Goal: Transaction & Acquisition: Purchase product/service

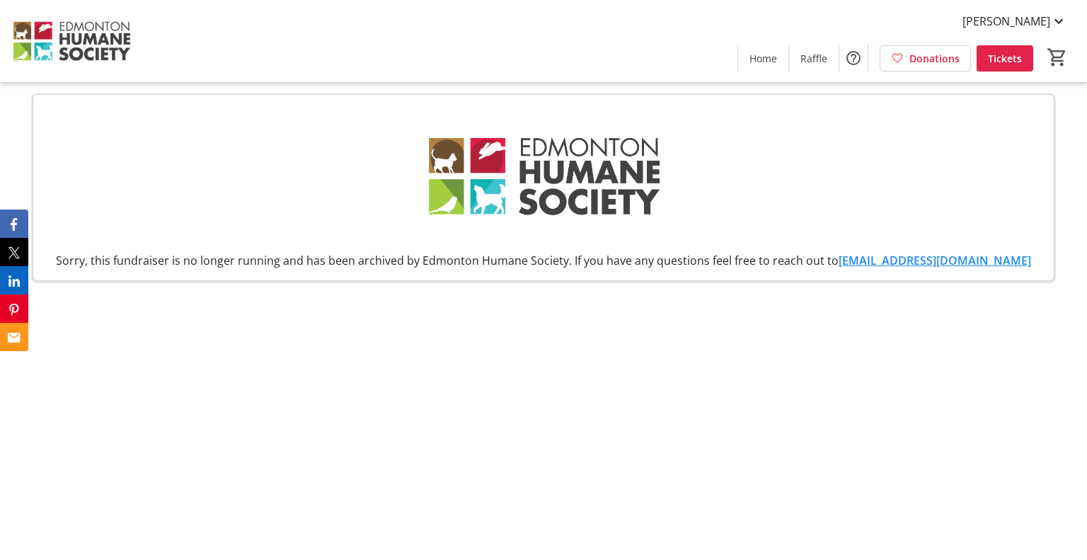
click at [57, 38] on img at bounding box center [71, 41] width 126 height 71
click at [785, 54] on span at bounding box center [763, 58] width 50 height 34
click at [811, 61] on span "Raffle" at bounding box center [814, 58] width 27 height 15
click at [779, 62] on html "Addy Ross Home Raffle Donations Tickets 0 Home Raffle Donations Tickets Sorry, …" at bounding box center [543, 280] width 1087 height 560
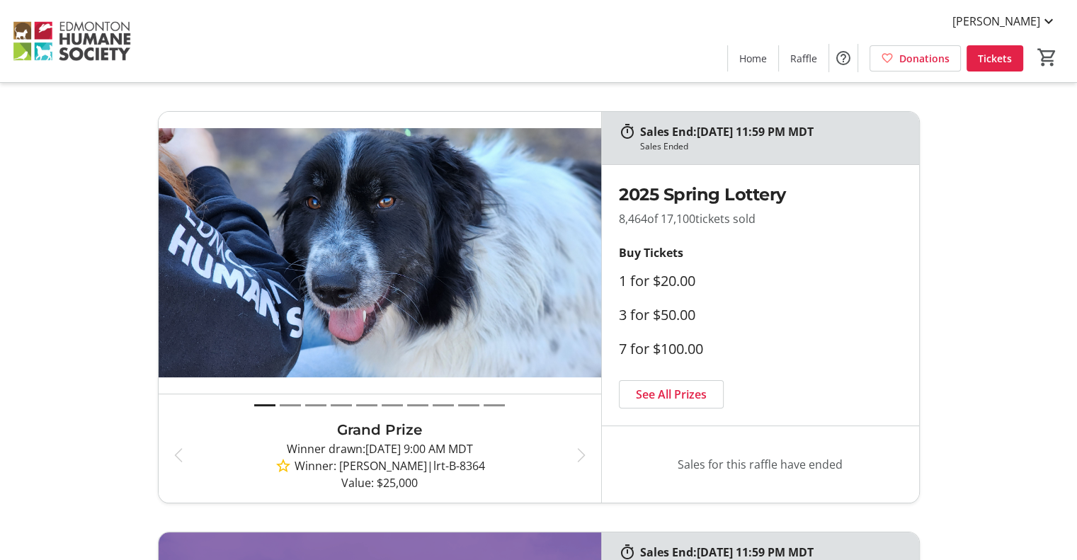
click at [810, 282] on p at bounding box center [816, 281] width 113 height 28
click at [721, 192] on h2 "2025 Spring Lottery" at bounding box center [760, 194] width 283 height 25
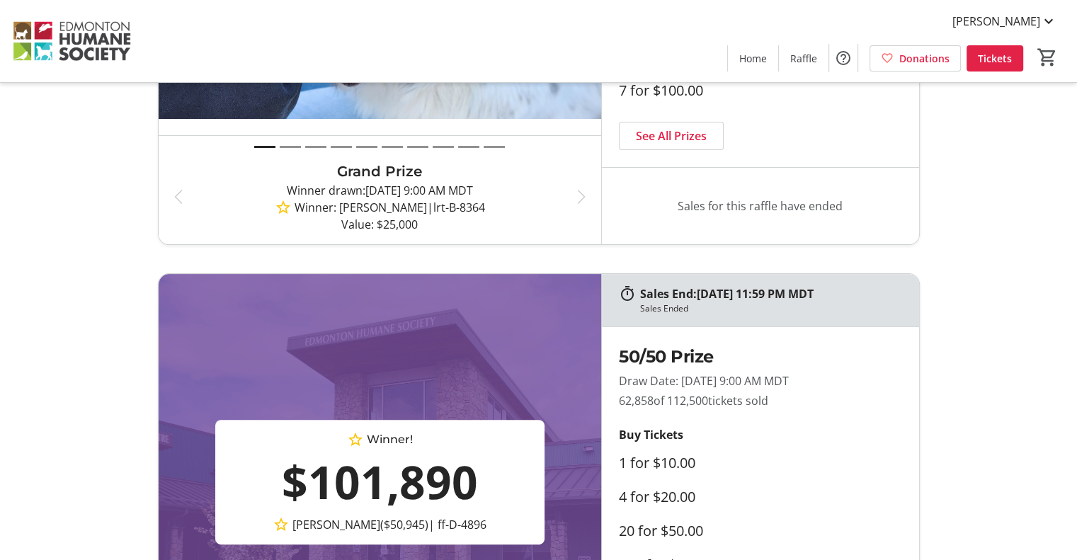
scroll to position [283, 0]
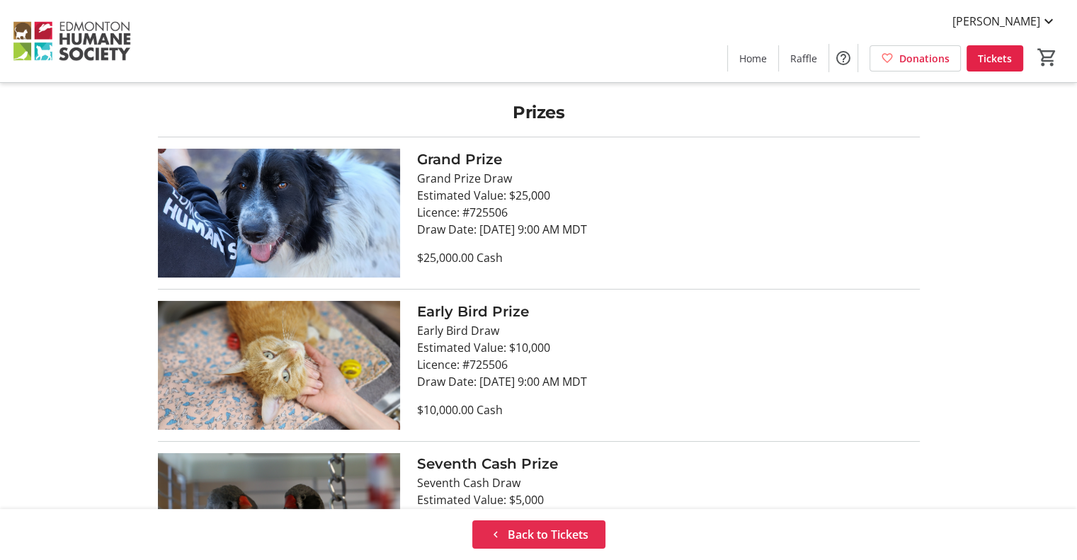
click at [585, 526] on span "Back to Tickets" at bounding box center [548, 534] width 81 height 17
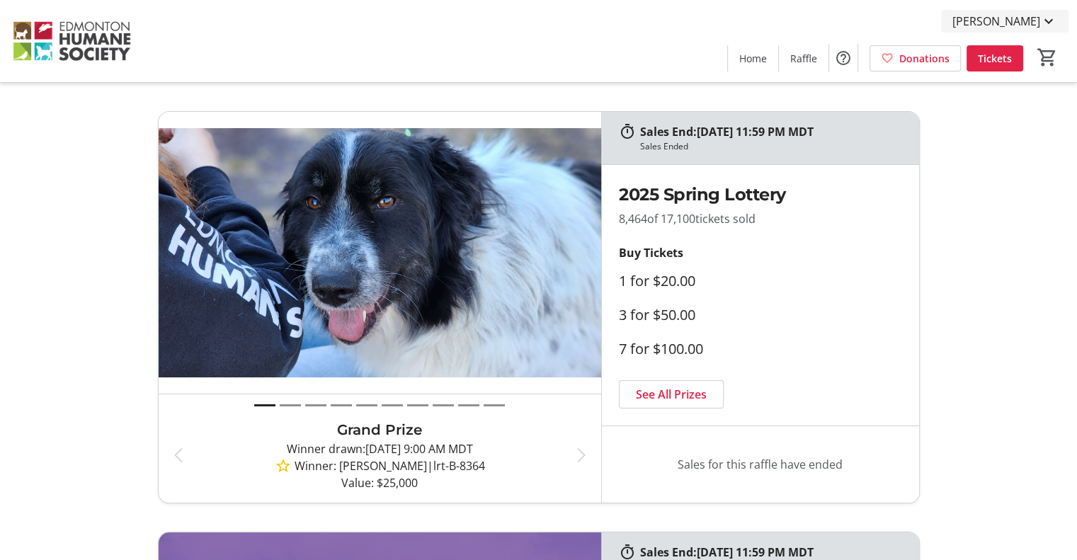
click at [1047, 19] on mat-icon at bounding box center [1048, 21] width 17 height 17
click at [1047, 19] on div at bounding box center [538, 280] width 1077 height 560
click at [1029, 236] on tr-design-standard-layout "Sales End: 05/29/2025 at 11:59 PM MDT Sales Ended Previous Grand Prize Winner d…" at bounding box center [538, 307] width 1077 height 392
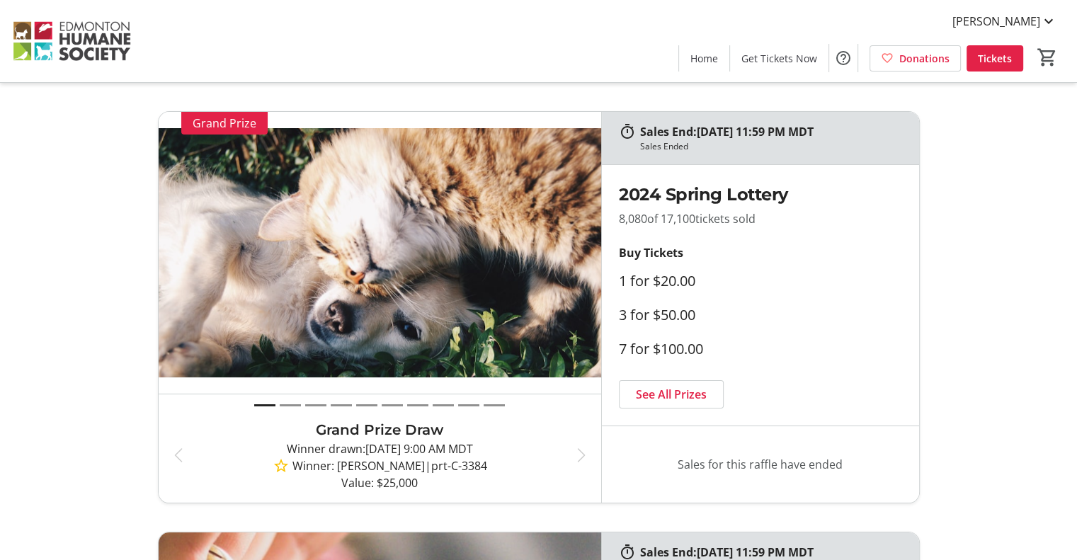
drag, startPoint x: 462, startPoint y: 16, endPoint x: 491, endPoint y: 84, distance: 74.2
click at [445, 47] on div "Addy Ross Home Get Tickets Now Donations Tickets 0" at bounding box center [538, 41] width 1077 height 82
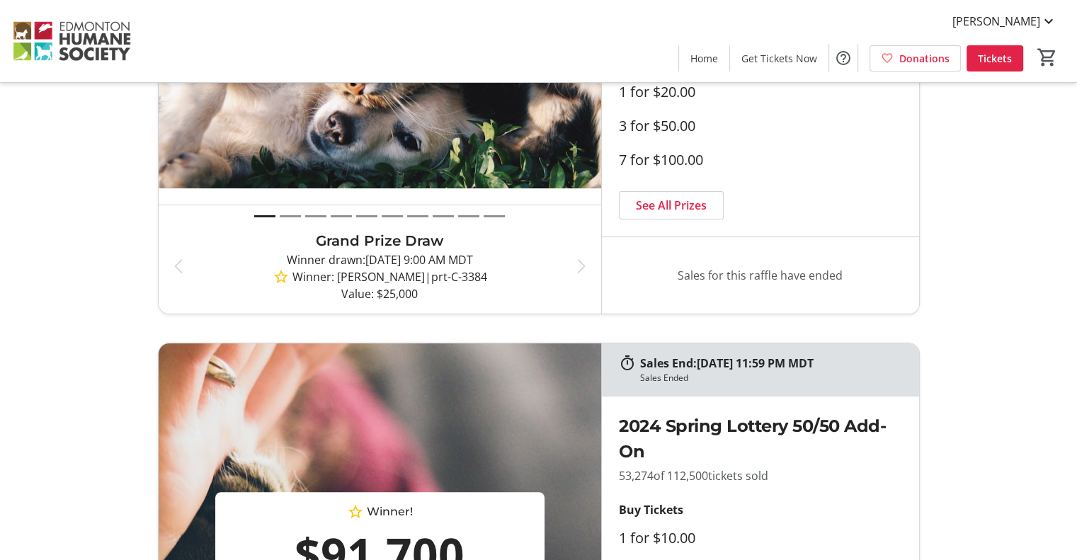
scroll to position [212, 0]
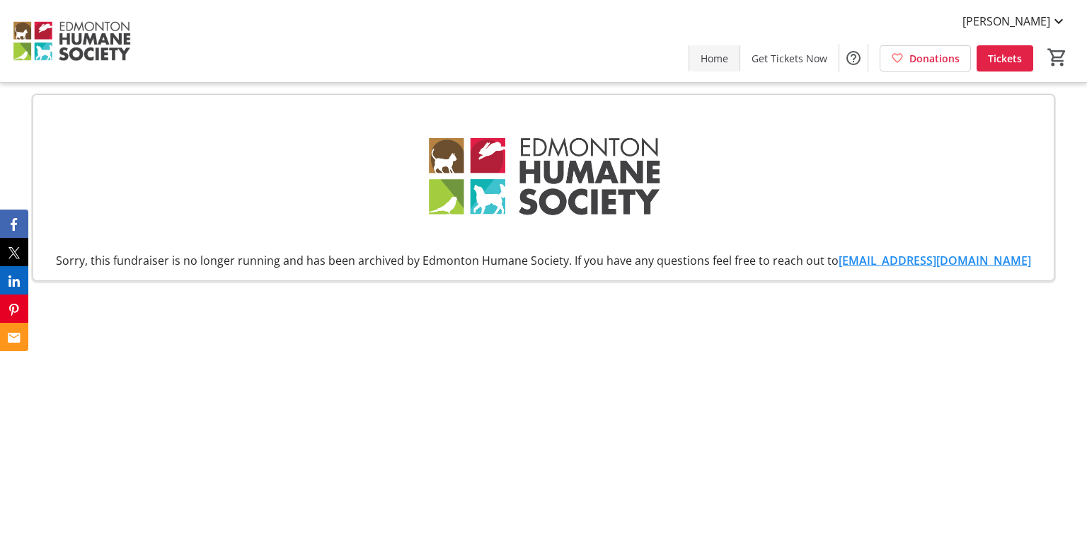
click at [723, 57] on span "Home" at bounding box center [715, 58] width 28 height 15
click at [791, 53] on span "Get Tickets Now" at bounding box center [790, 58] width 76 height 15
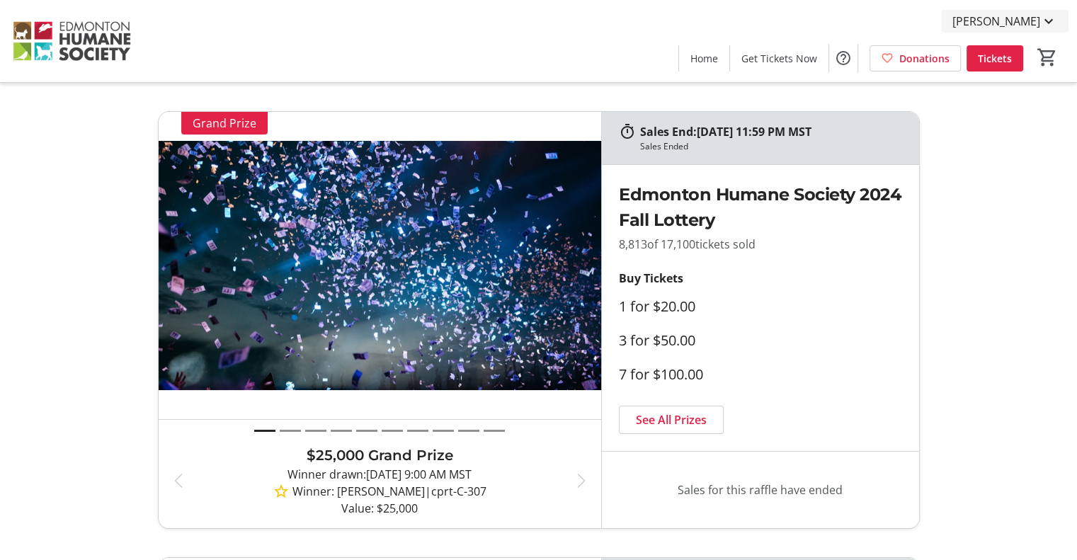
click at [1049, 18] on mat-icon at bounding box center [1048, 21] width 17 height 17
click at [1049, 18] on div at bounding box center [538, 280] width 1077 height 560
click at [919, 71] on span at bounding box center [915, 58] width 90 height 34
